Goal: Task Accomplishment & Management: Use online tool/utility

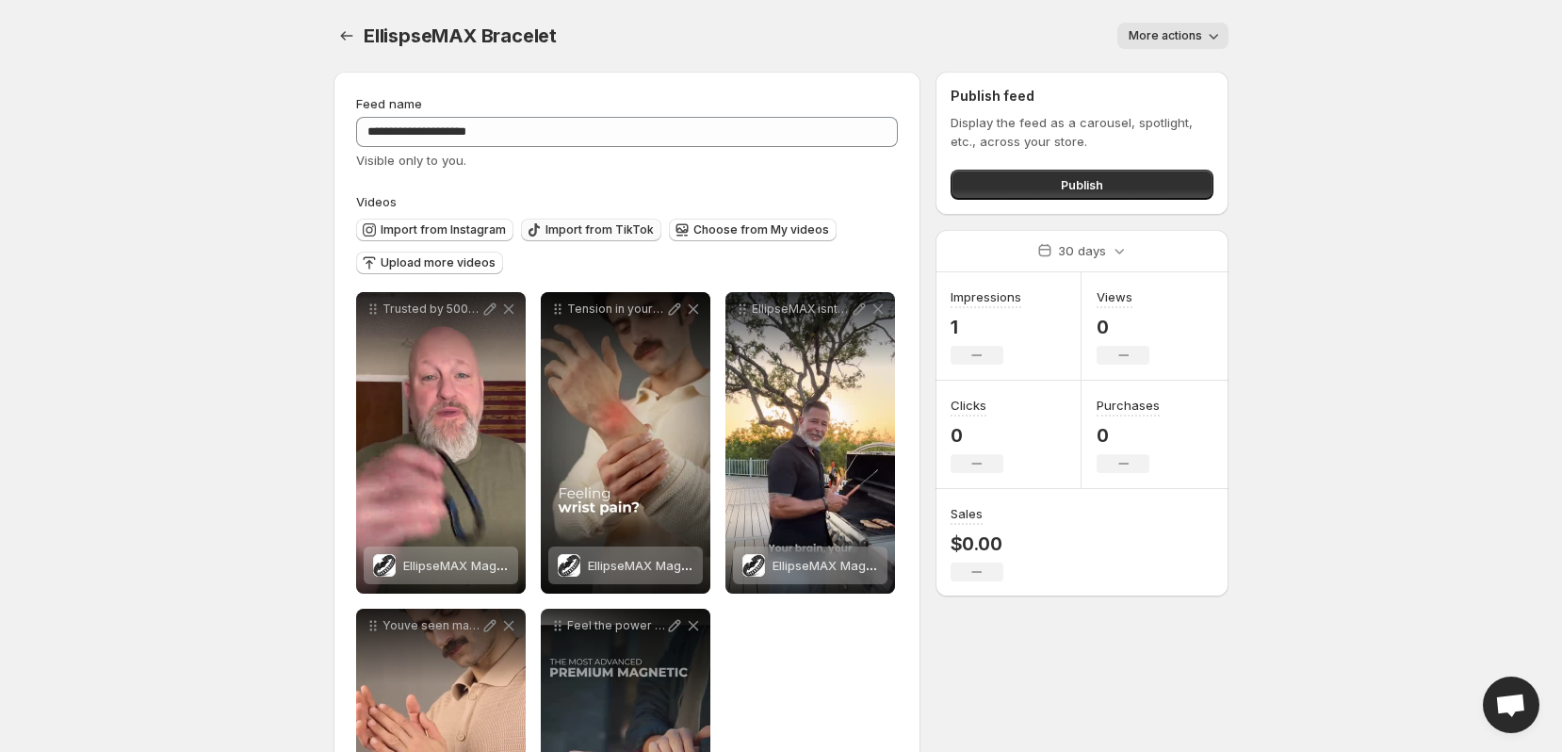
click at [583, 221] on button "Import from TikTok" at bounding box center [591, 230] width 140 height 23
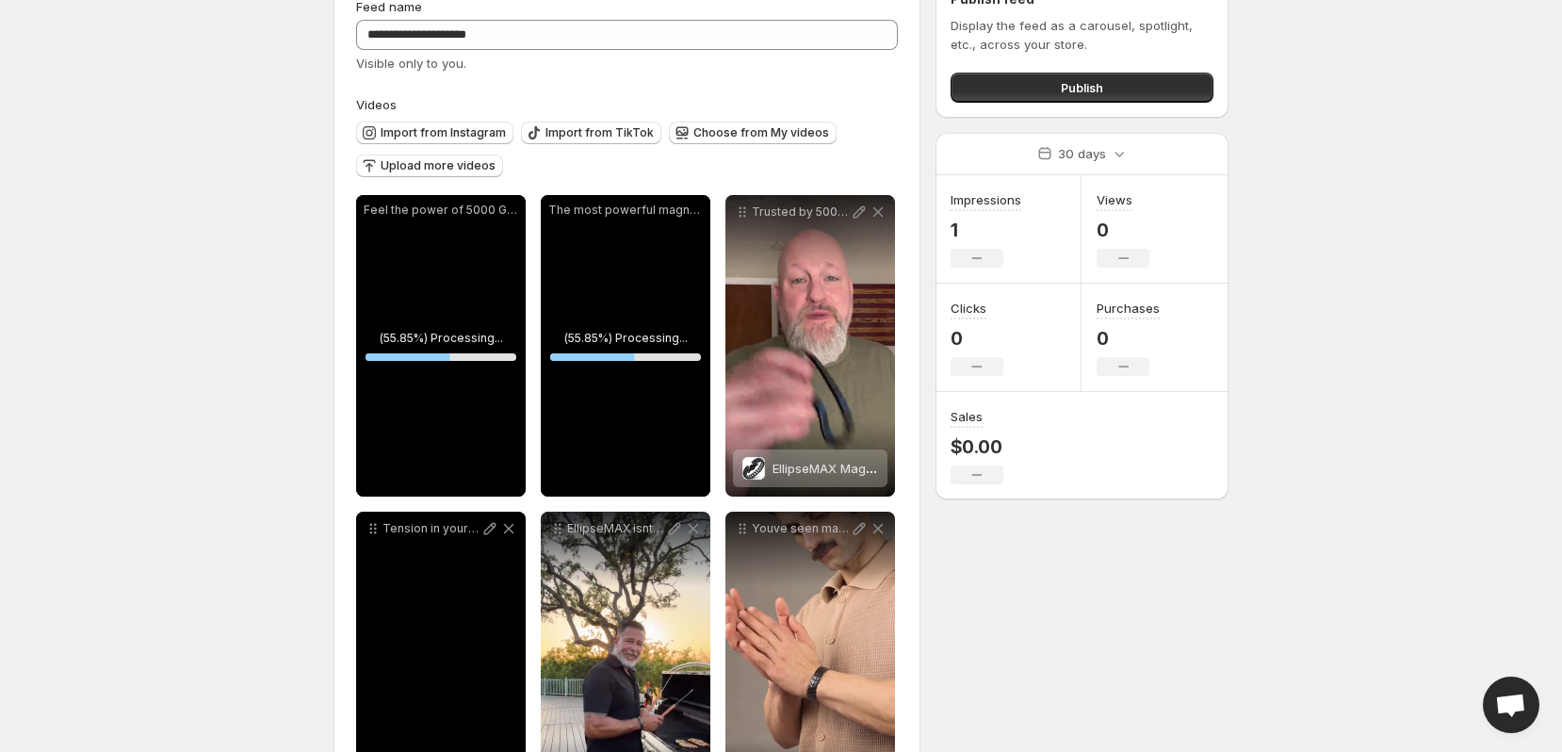
scroll to position [95, 0]
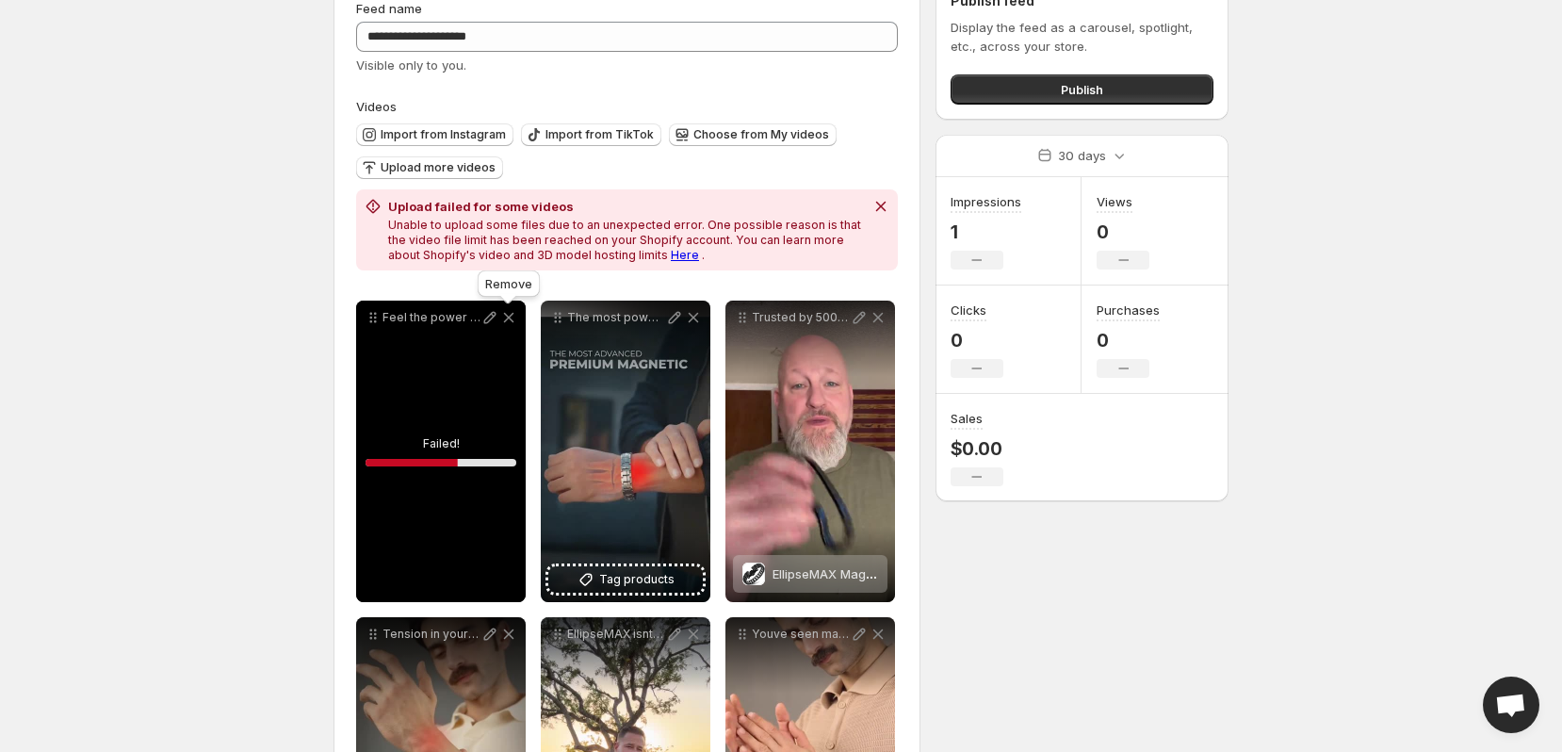
click at [514, 318] on icon at bounding box center [508, 317] width 19 height 19
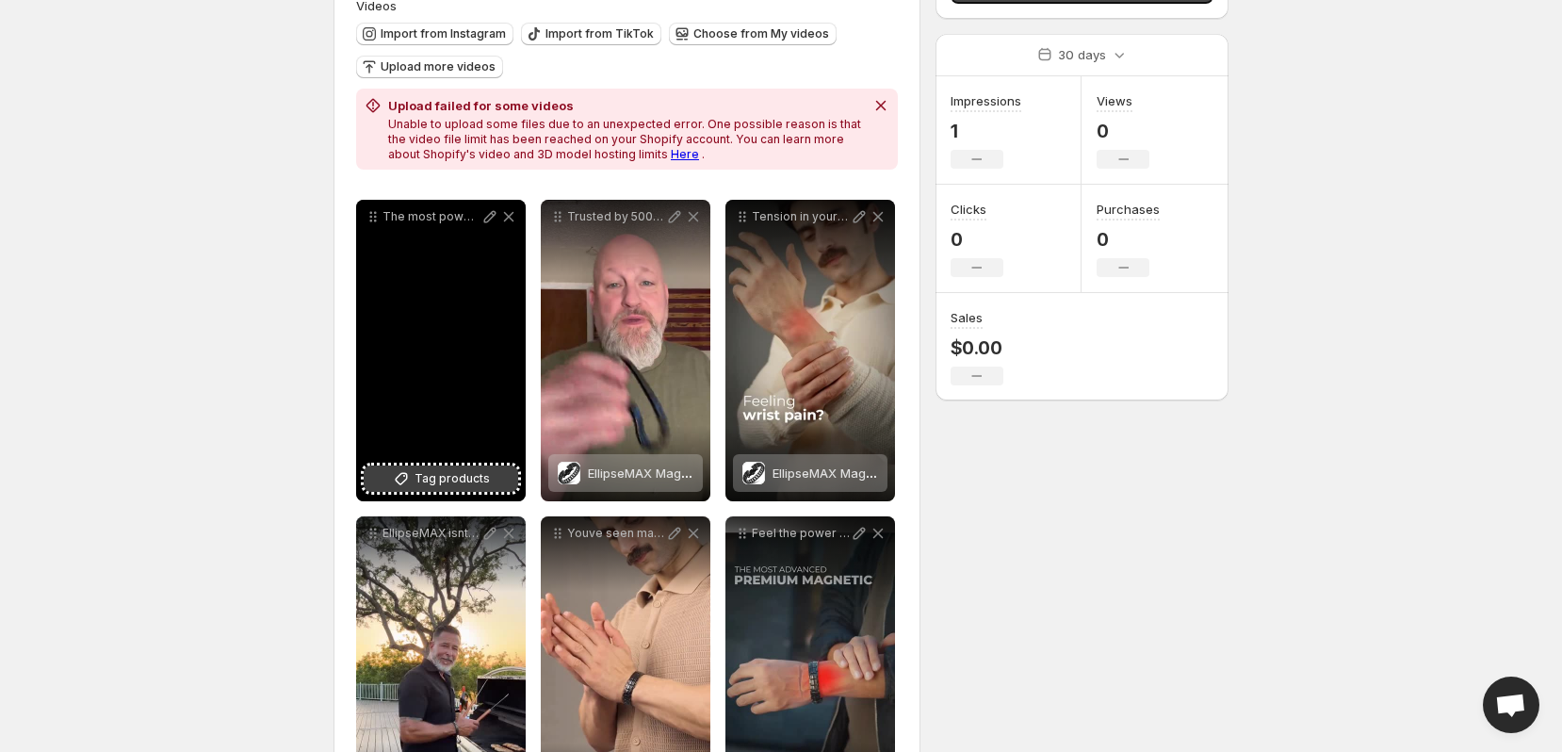
scroll to position [197, 0]
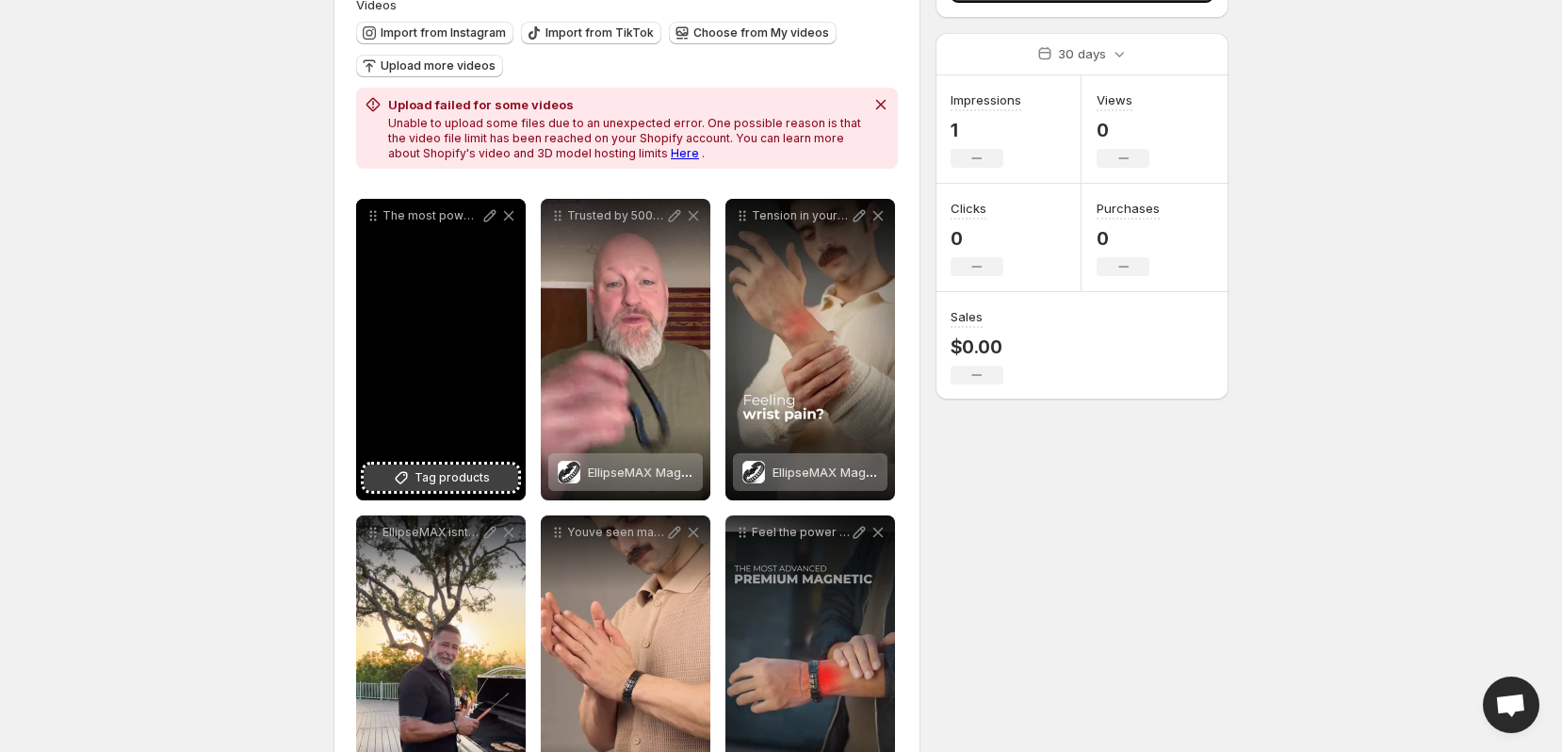
click at [425, 484] on span "Tag products" at bounding box center [452, 477] width 75 height 19
click at [451, 370] on div "The most powerful magnetic bracelet yet EllipseMAX is titanium-crafted ultra-li…" at bounding box center [441, 350] width 170 height 302
click at [428, 375] on div "The most powerful magnetic bracelet yet EllipseMAX is titanium-crafted ultra-li…" at bounding box center [441, 350] width 170 height 302
click at [457, 361] on div "The most powerful magnetic bracelet yet EllipseMAX is titanium-crafted ultra-li…" at bounding box center [441, 350] width 170 height 302
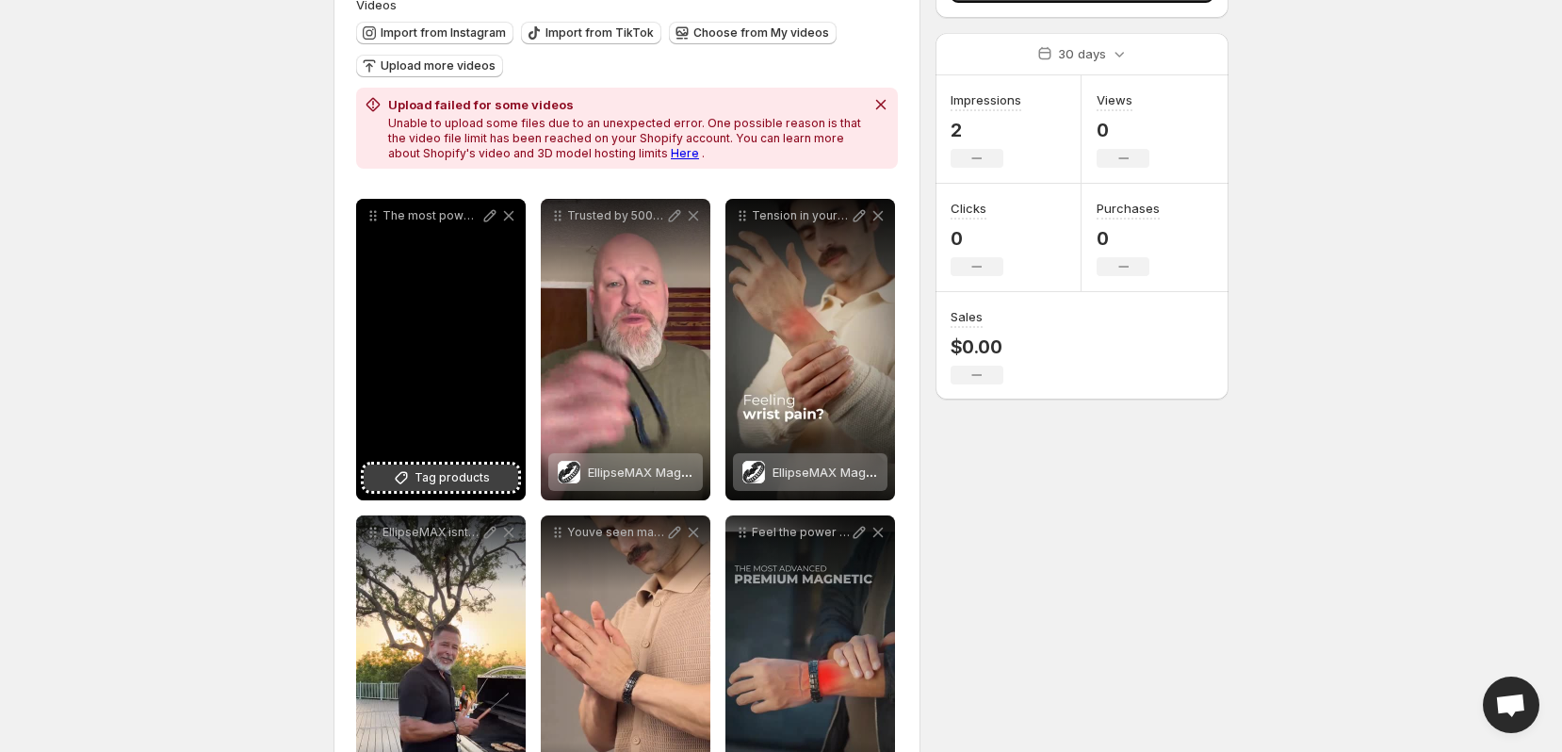
click at [415, 475] on button "Tag products" at bounding box center [441, 478] width 155 height 26
click at [406, 468] on icon at bounding box center [401, 477] width 19 height 19
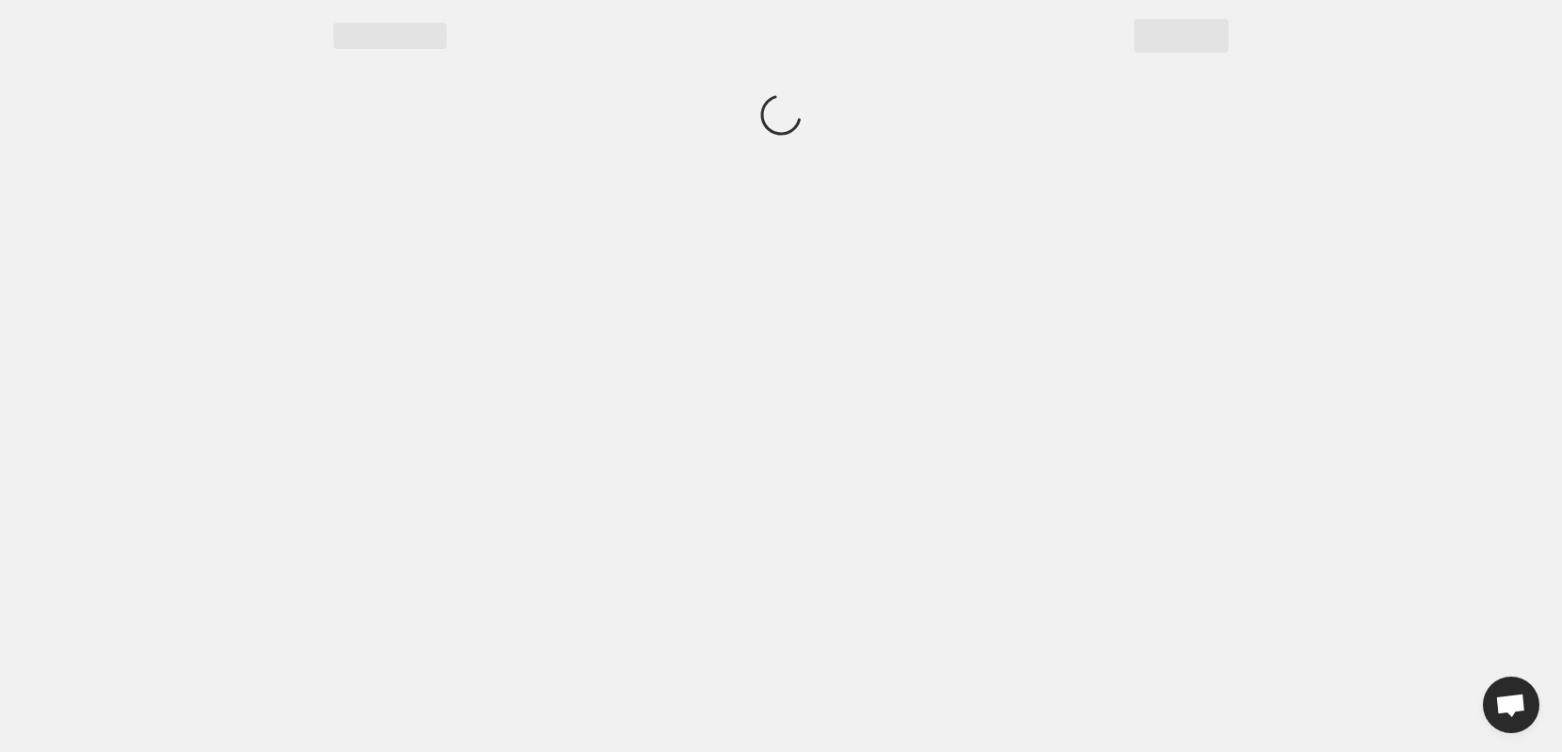
scroll to position [0, 0]
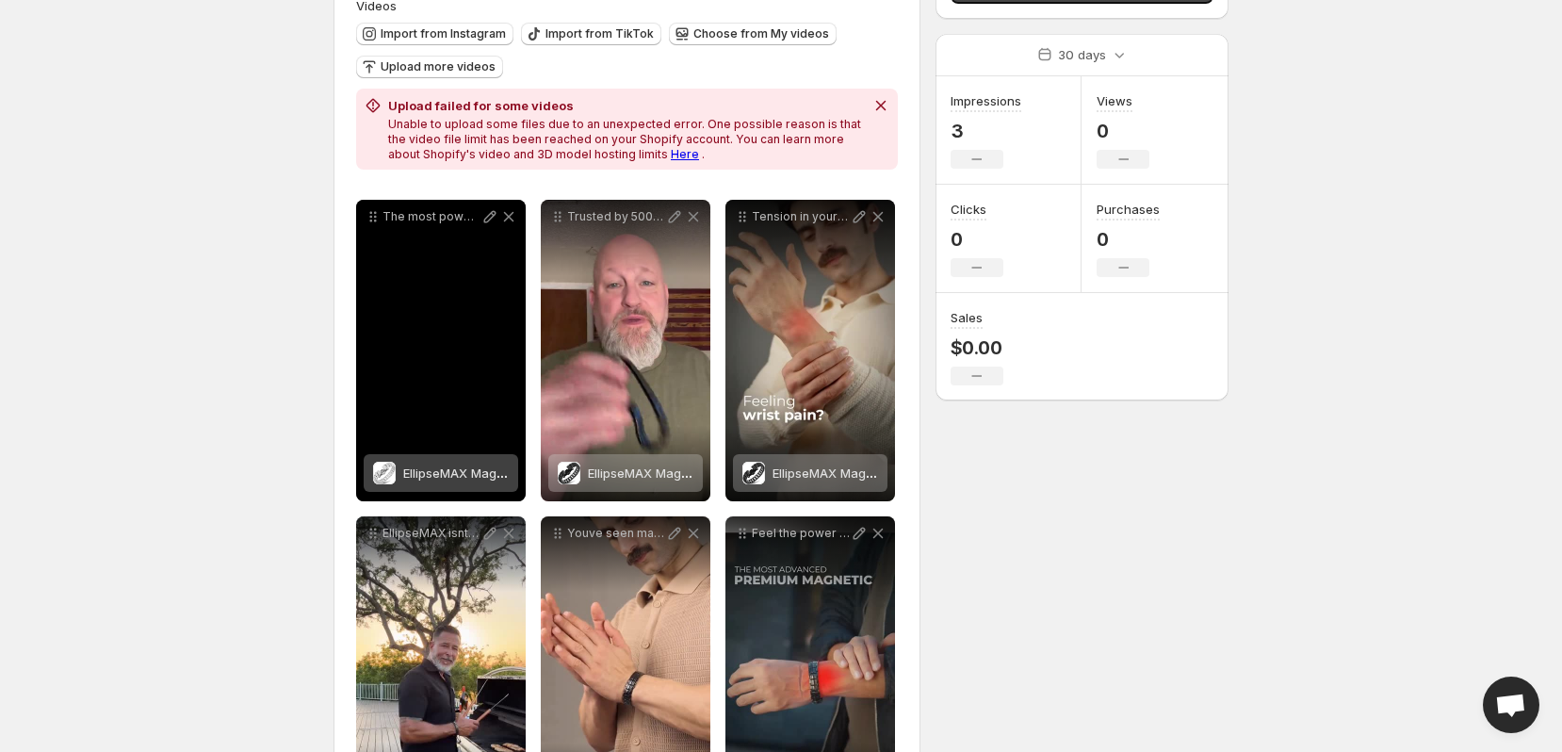
scroll to position [207, 0]
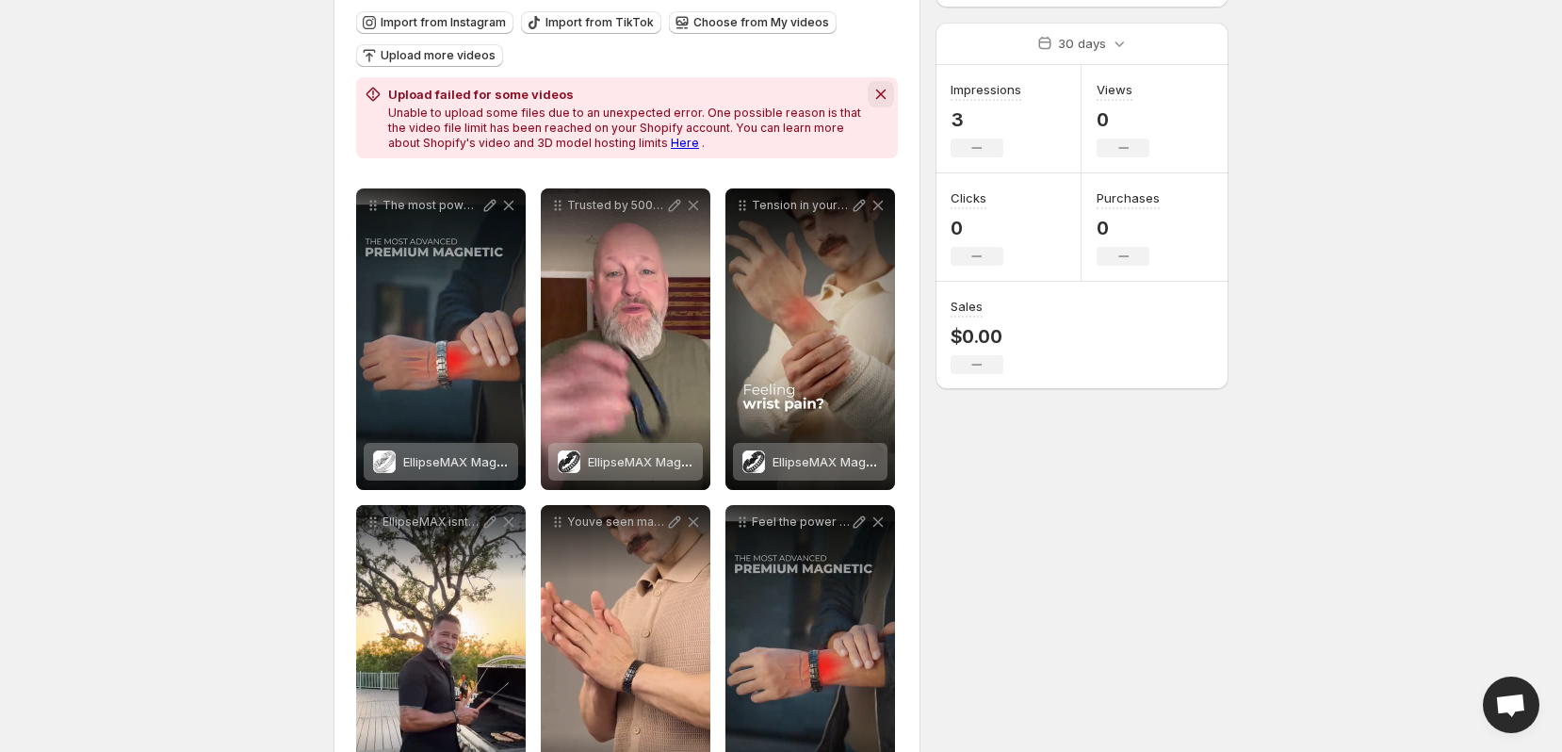
click at [882, 98] on icon "Dismiss notification" at bounding box center [881, 94] width 19 height 19
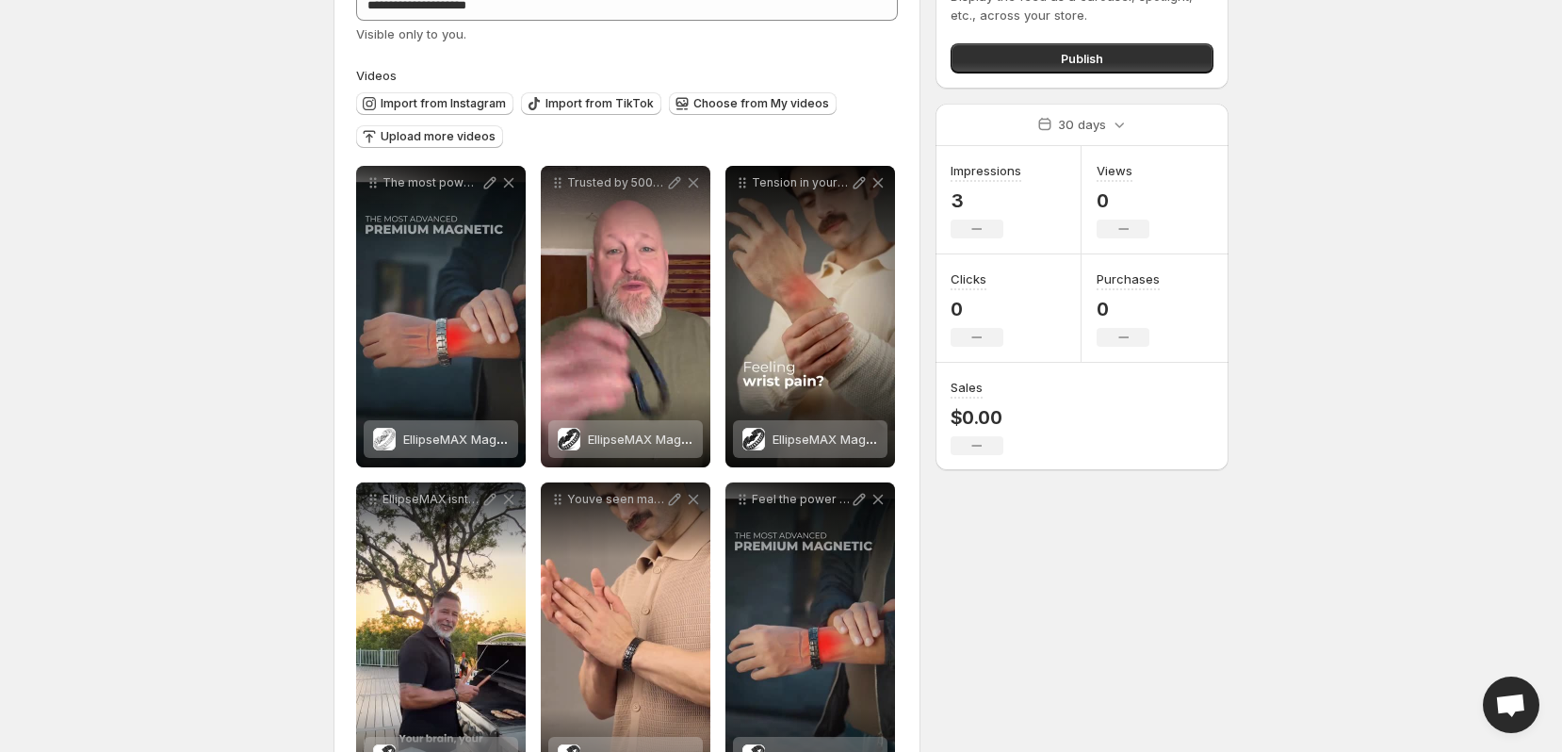
scroll to position [0, 0]
